Goal: Task Accomplishment & Management: Use online tool/utility

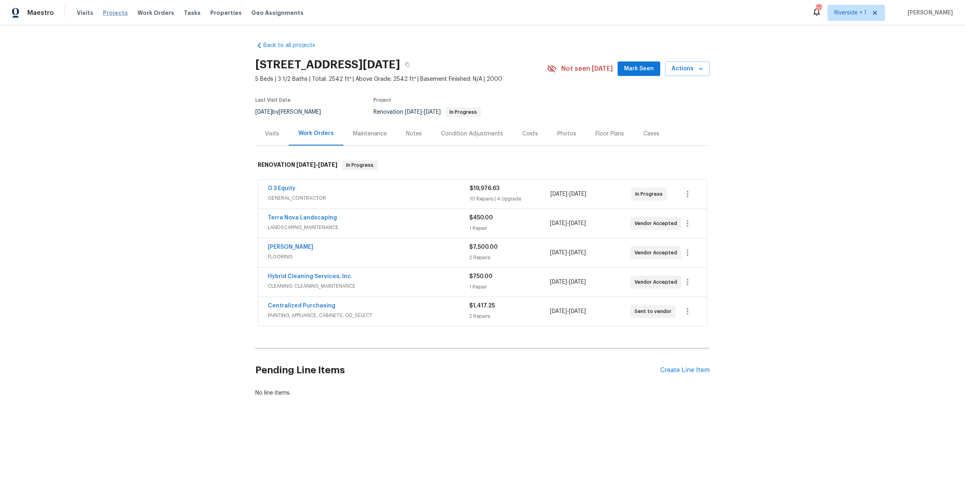
click at [110, 12] on span "Projects" at bounding box center [115, 13] width 25 height 8
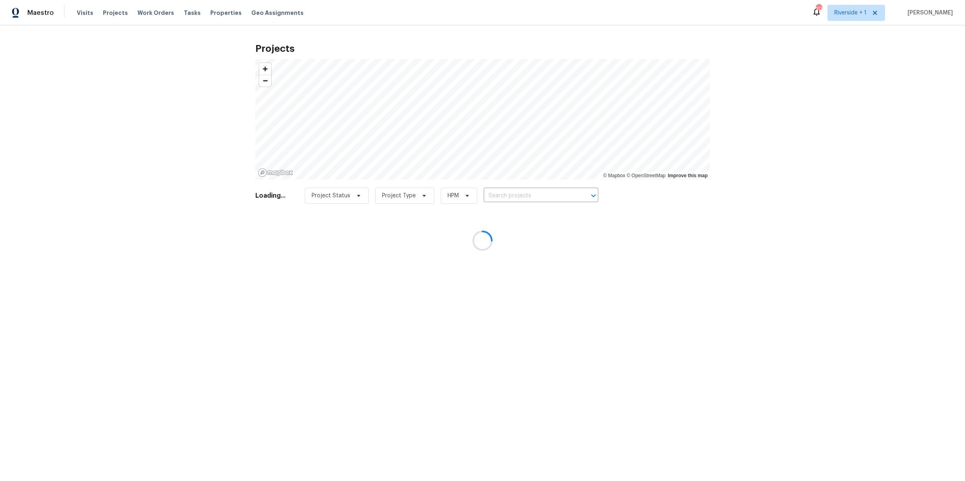
click at [183, 13] on div at bounding box center [482, 240] width 965 height 481
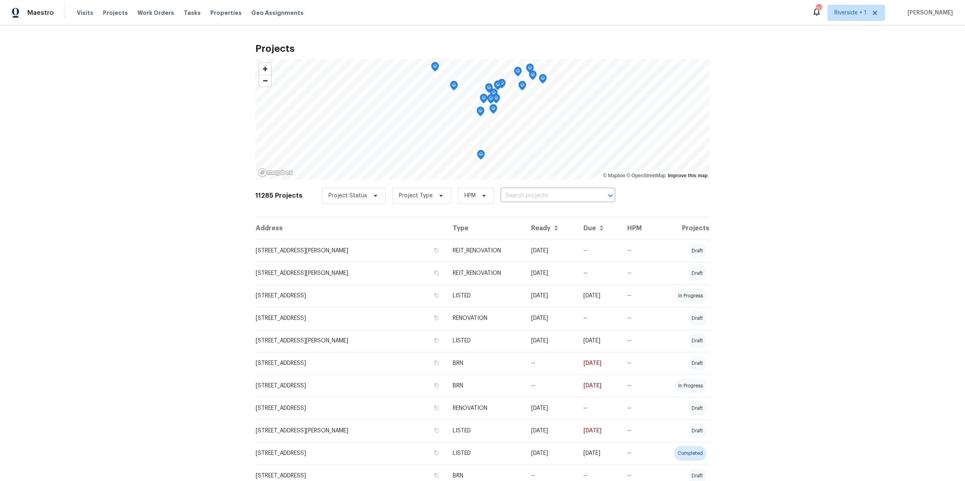
click at [184, 14] on span "Tasks" at bounding box center [192, 13] width 17 height 6
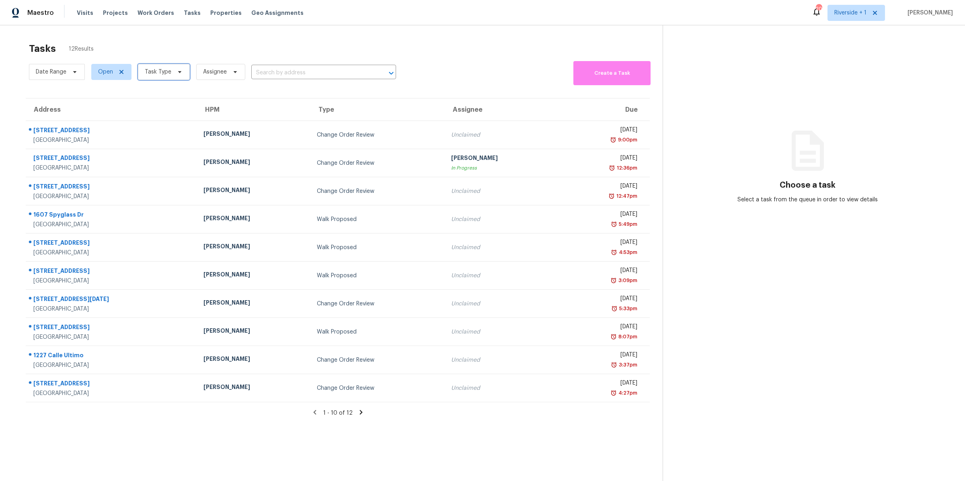
click at [170, 71] on span "Task Type" at bounding box center [158, 72] width 27 height 8
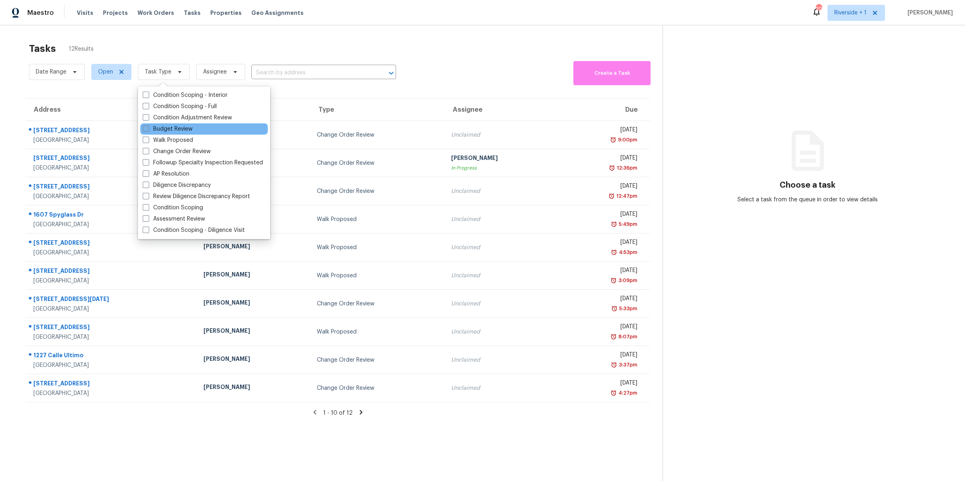
click at [147, 128] on span at bounding box center [146, 128] width 6 height 6
click at [147, 128] on input "Budget Review" at bounding box center [145, 127] width 5 height 5
checkbox input "true"
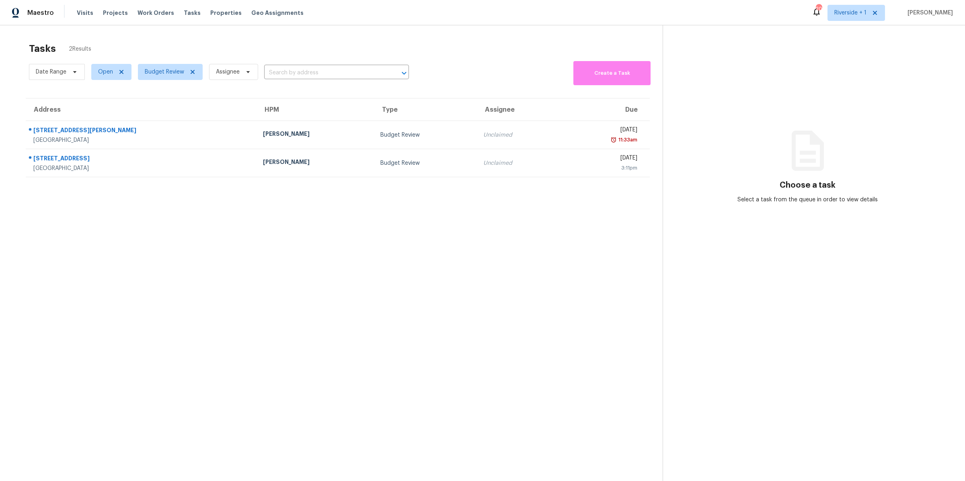
click at [121, 206] on section "Tasks 2 Results Date Range Open Budget Review Assignee ​ Create a Task Address …" at bounding box center [338, 272] width 650 height 468
click at [843, 13] on span "Riverside + 1" at bounding box center [850, 13] width 32 height 8
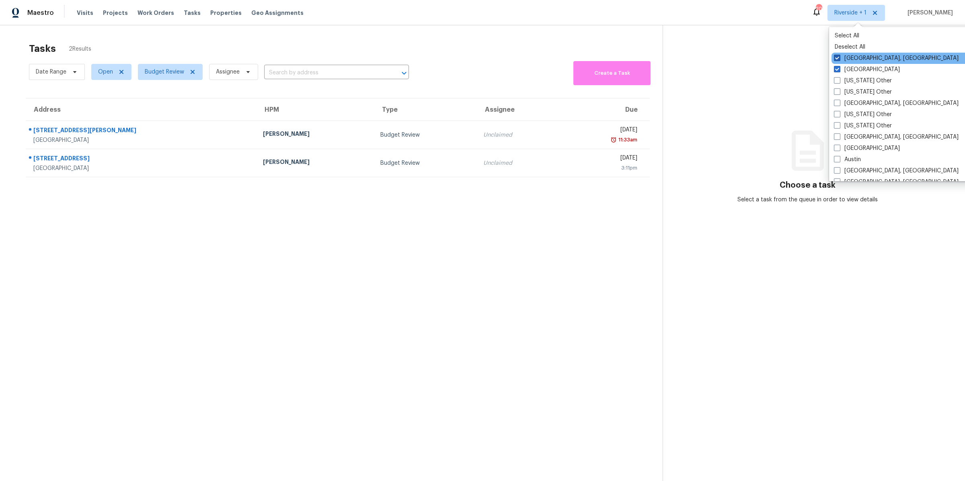
click at [836, 59] on span at bounding box center [837, 58] width 6 height 6
click at [836, 59] on input "San Diego, CA" at bounding box center [836, 56] width 5 height 5
checkbox input "false"
